Goal: Information Seeking & Learning: Learn about a topic

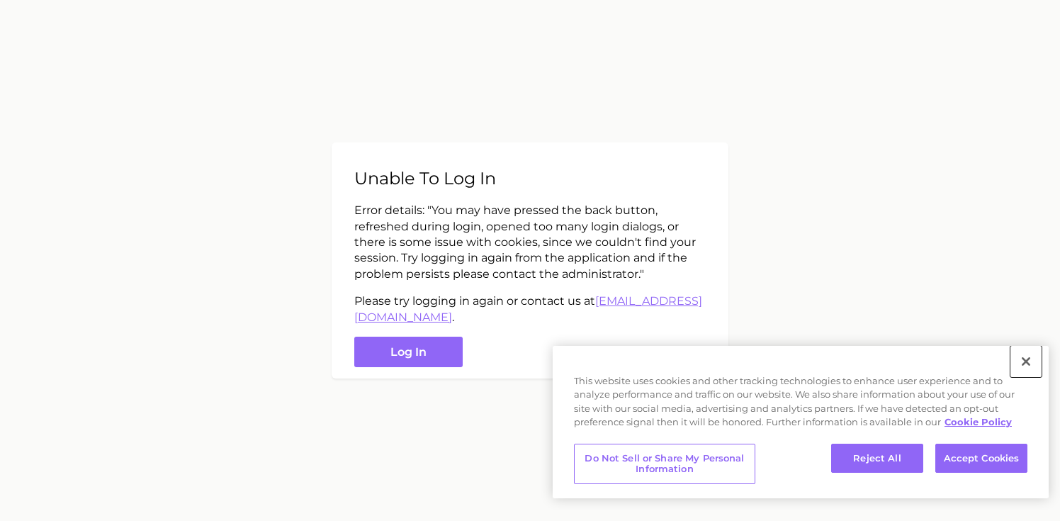
click at [1028, 359] on button "Close" at bounding box center [1026, 361] width 31 height 31
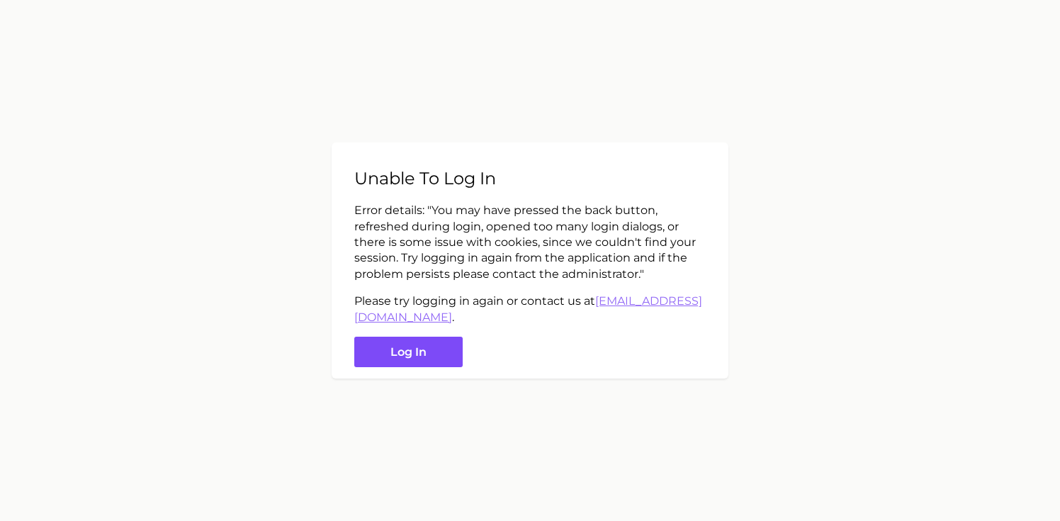
click at [430, 356] on button "Log in" at bounding box center [408, 352] width 108 height 30
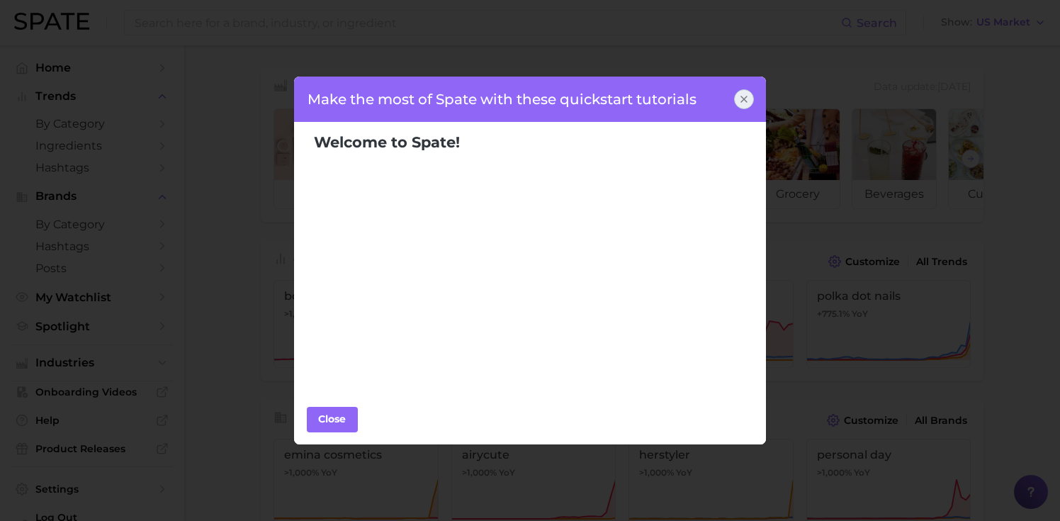
click at [745, 100] on icon at bounding box center [743, 99] width 11 height 11
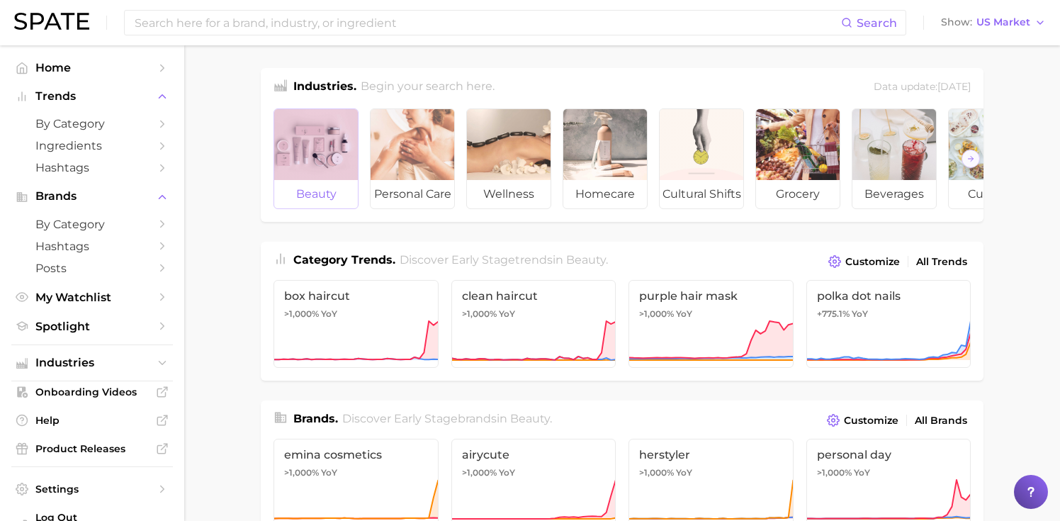
click at [319, 146] on div at bounding box center [316, 144] width 84 height 71
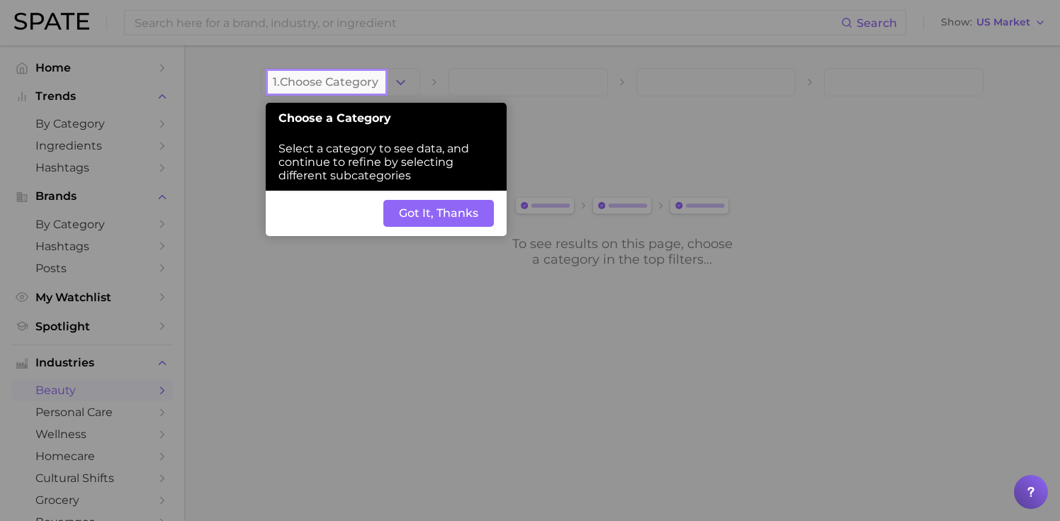
click at [429, 218] on button "Got It, Thanks" at bounding box center [438, 213] width 111 height 27
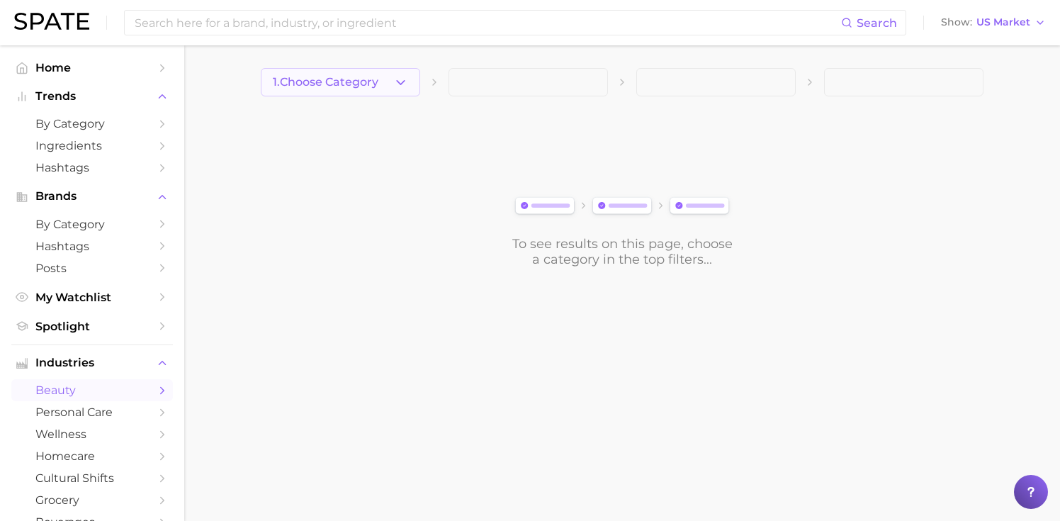
click at [401, 84] on icon "button" at bounding box center [400, 82] width 15 height 15
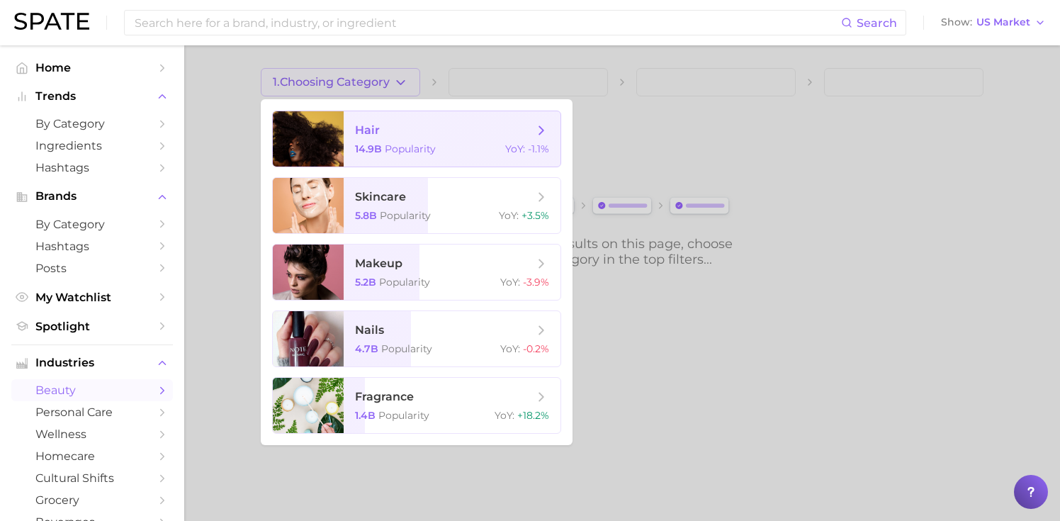
click at [400, 136] on span "hair" at bounding box center [444, 131] width 179 height 16
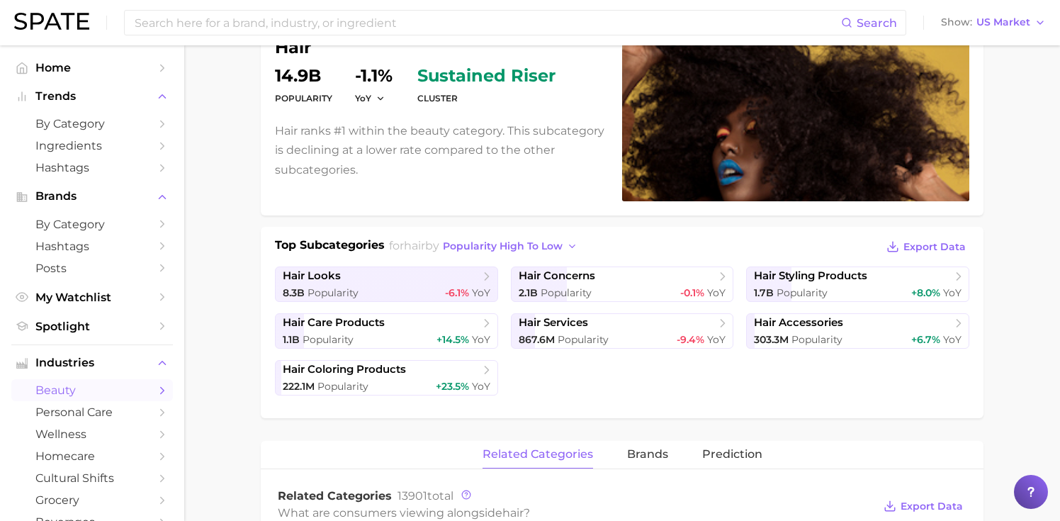
scroll to position [155, 0]
